Goal: Task Accomplishment & Management: Manage account settings

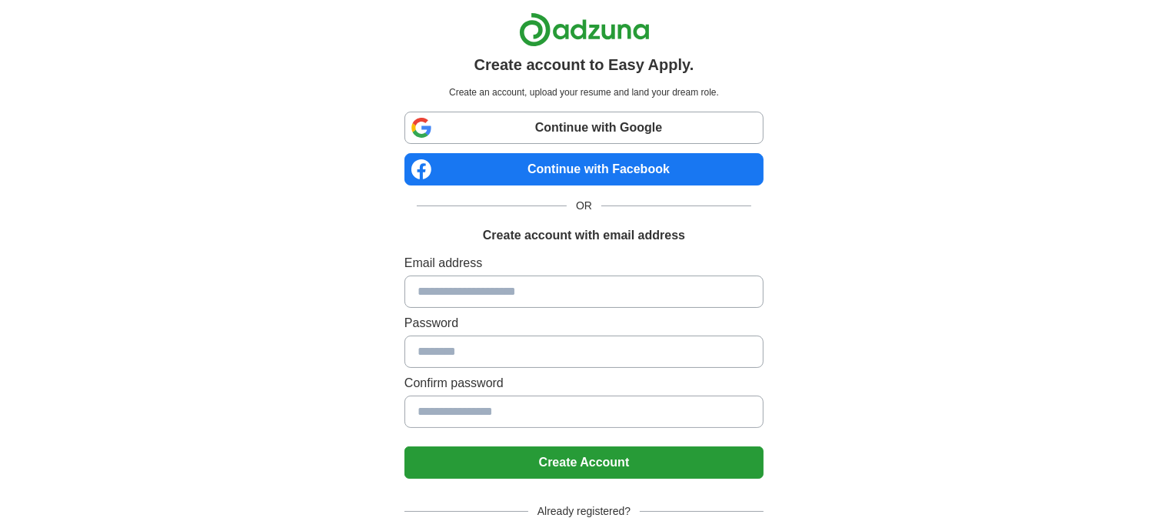
click at [516, 298] on input at bounding box center [584, 291] width 359 height 32
click at [516, 295] on input at bounding box center [584, 291] width 359 height 32
click at [831, 320] on div "Create account to Easy Apply. Create an account, upload your resume and land yo…" at bounding box center [585, 309] width 960 height 618
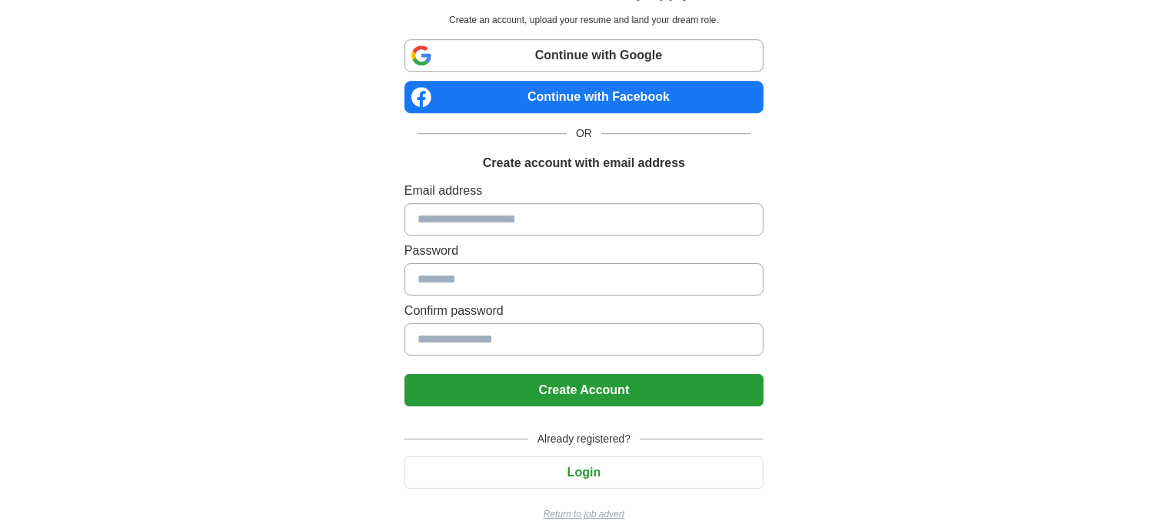
scroll to position [88, 0]
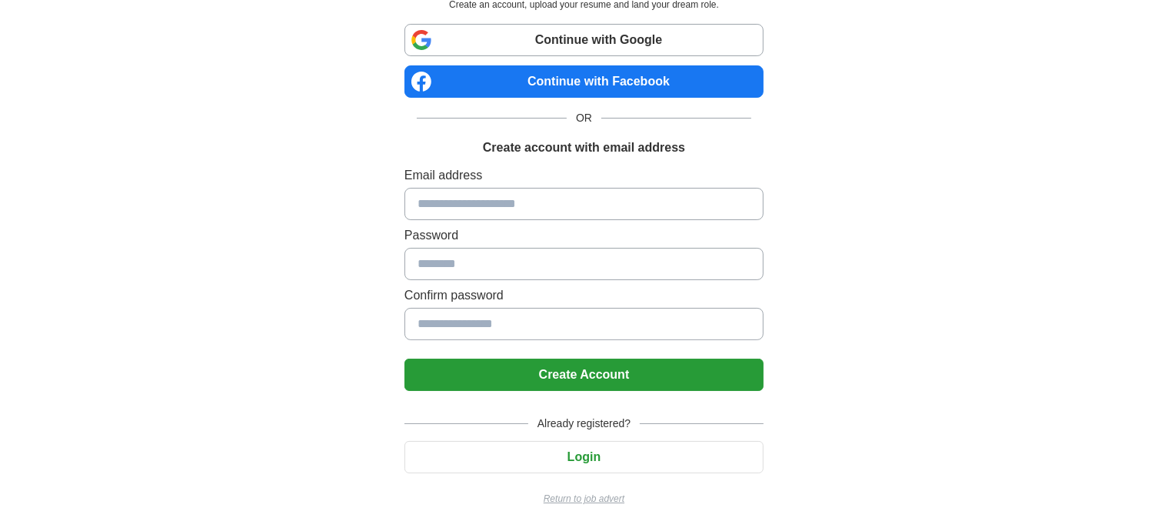
click at [614, 451] on button "Login" at bounding box center [584, 457] width 359 height 32
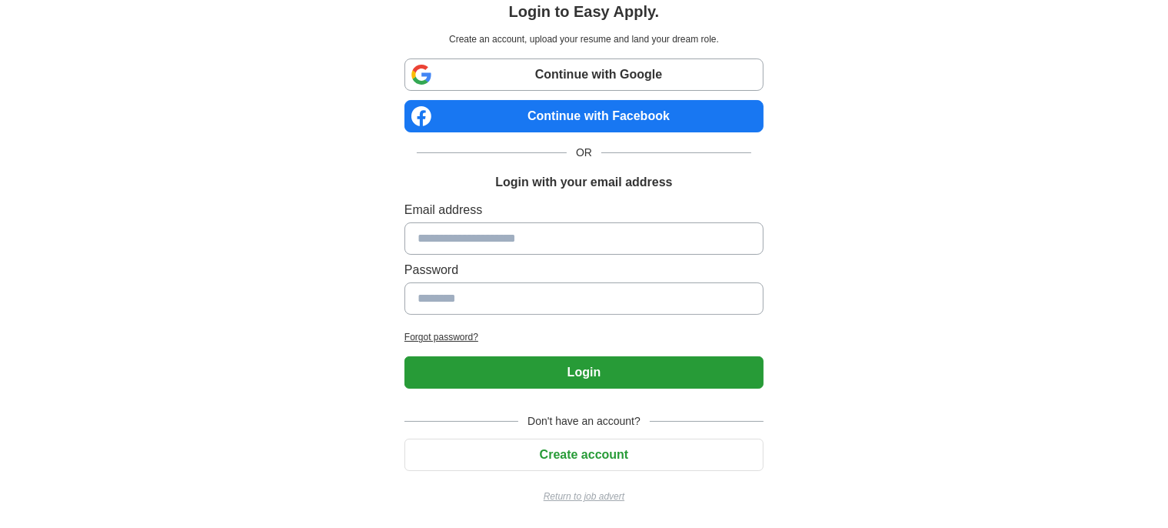
scroll to position [52, 0]
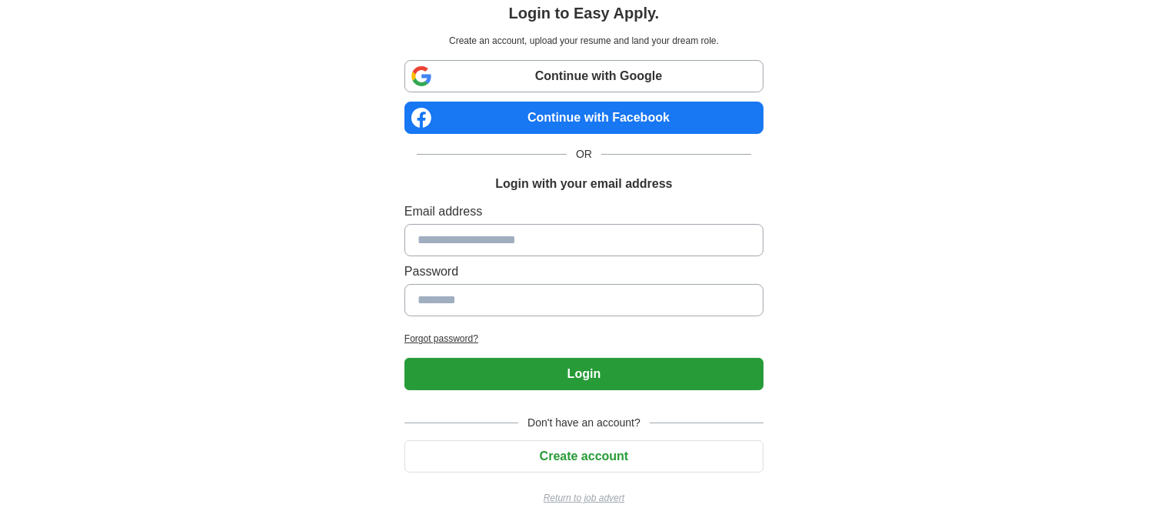
click at [511, 241] on input at bounding box center [584, 240] width 359 height 32
type input "**********"
click at [647, 377] on button "Login" at bounding box center [584, 374] width 359 height 32
